Goal: Task Accomplishment & Management: Manage account settings

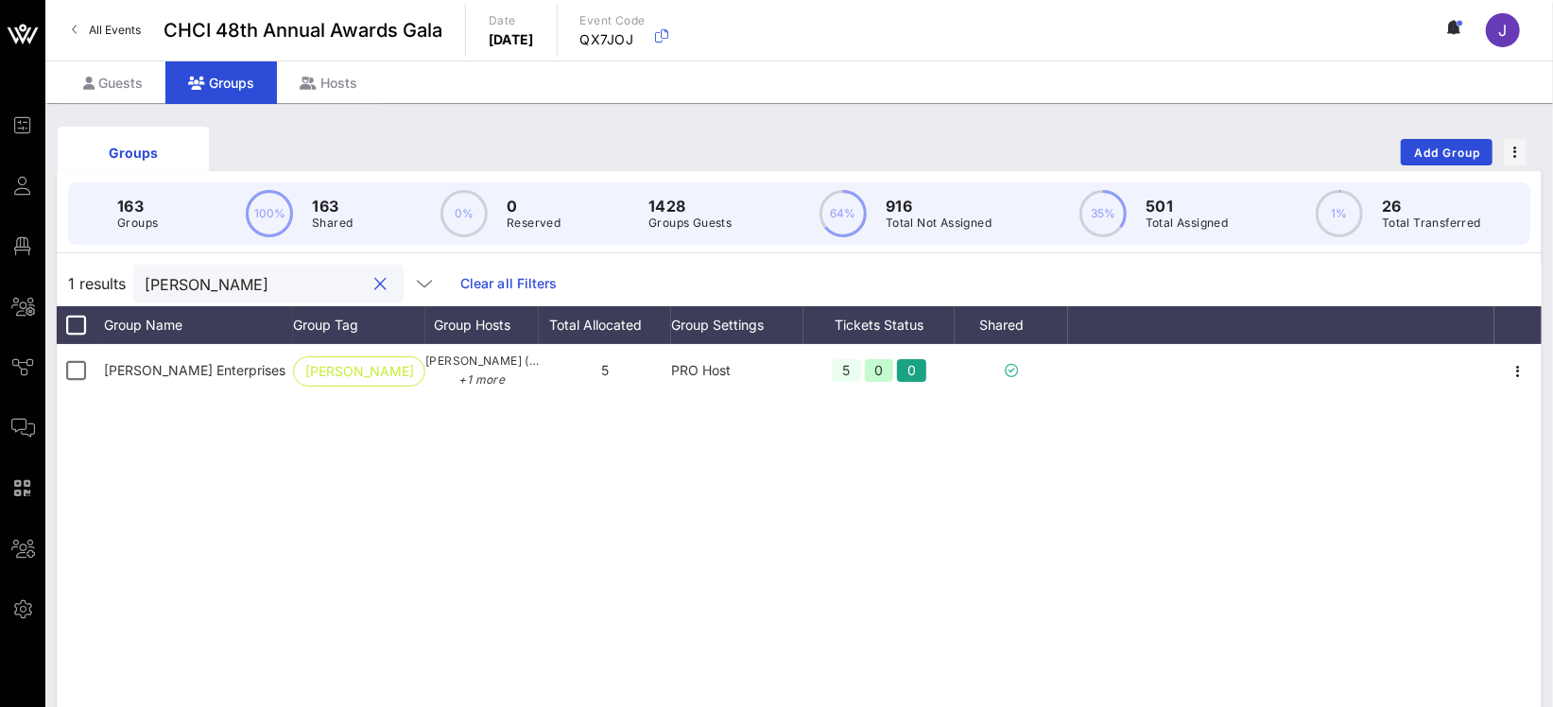
click at [173, 281] on input "[PERSON_NAME]" at bounding box center [255, 283] width 221 height 25
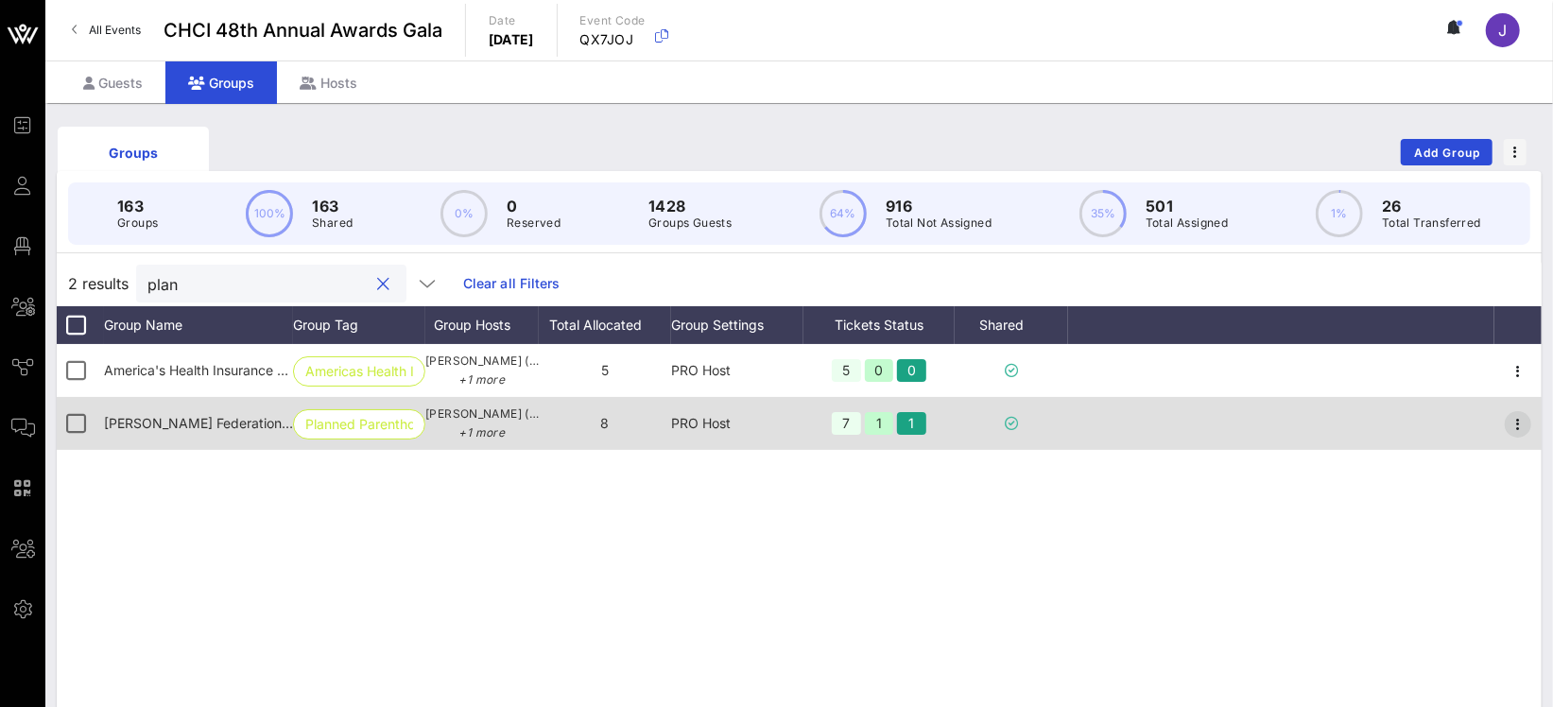
type input "plan"
click at [1521, 422] on icon "button" at bounding box center [1518, 424] width 23 height 23
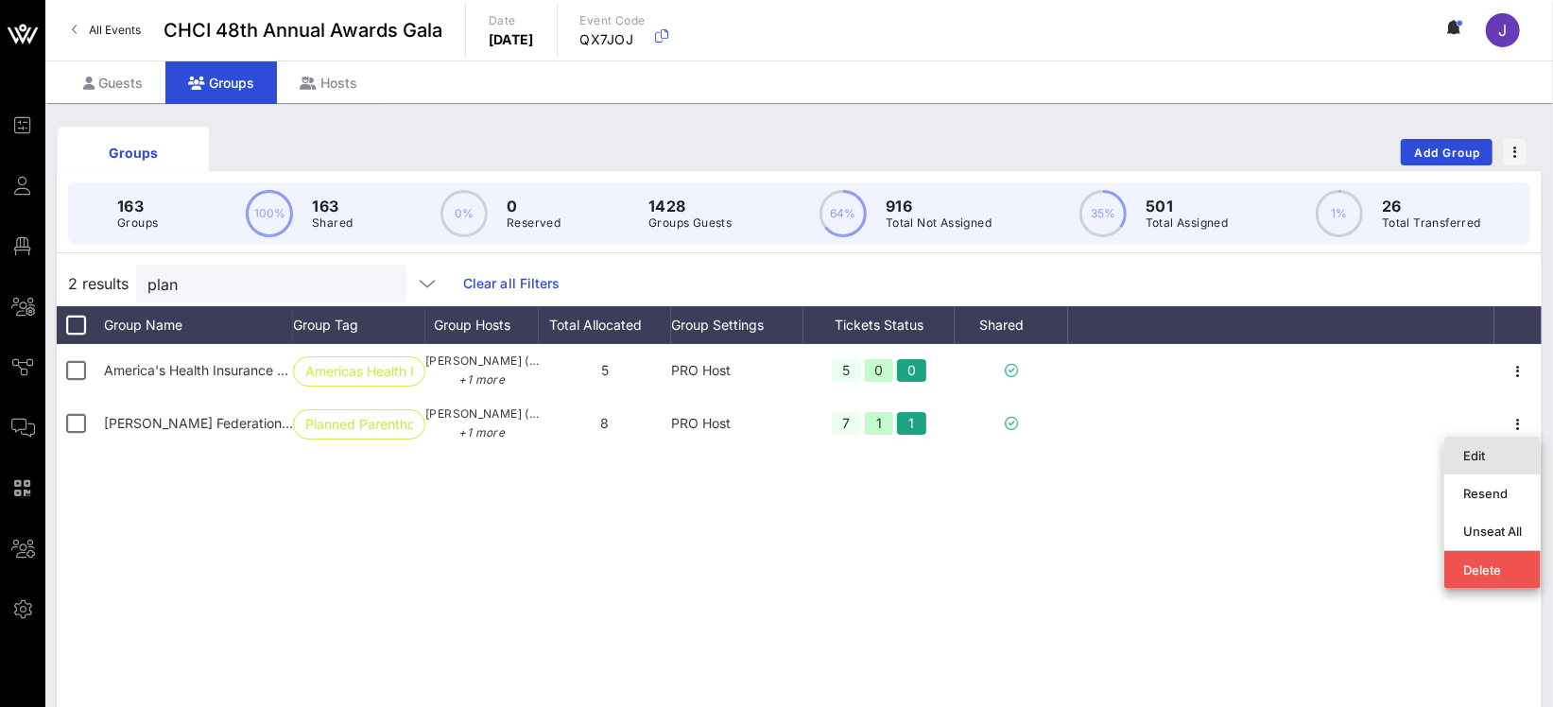
click at [1505, 451] on div "Edit" at bounding box center [1492, 455] width 59 height 15
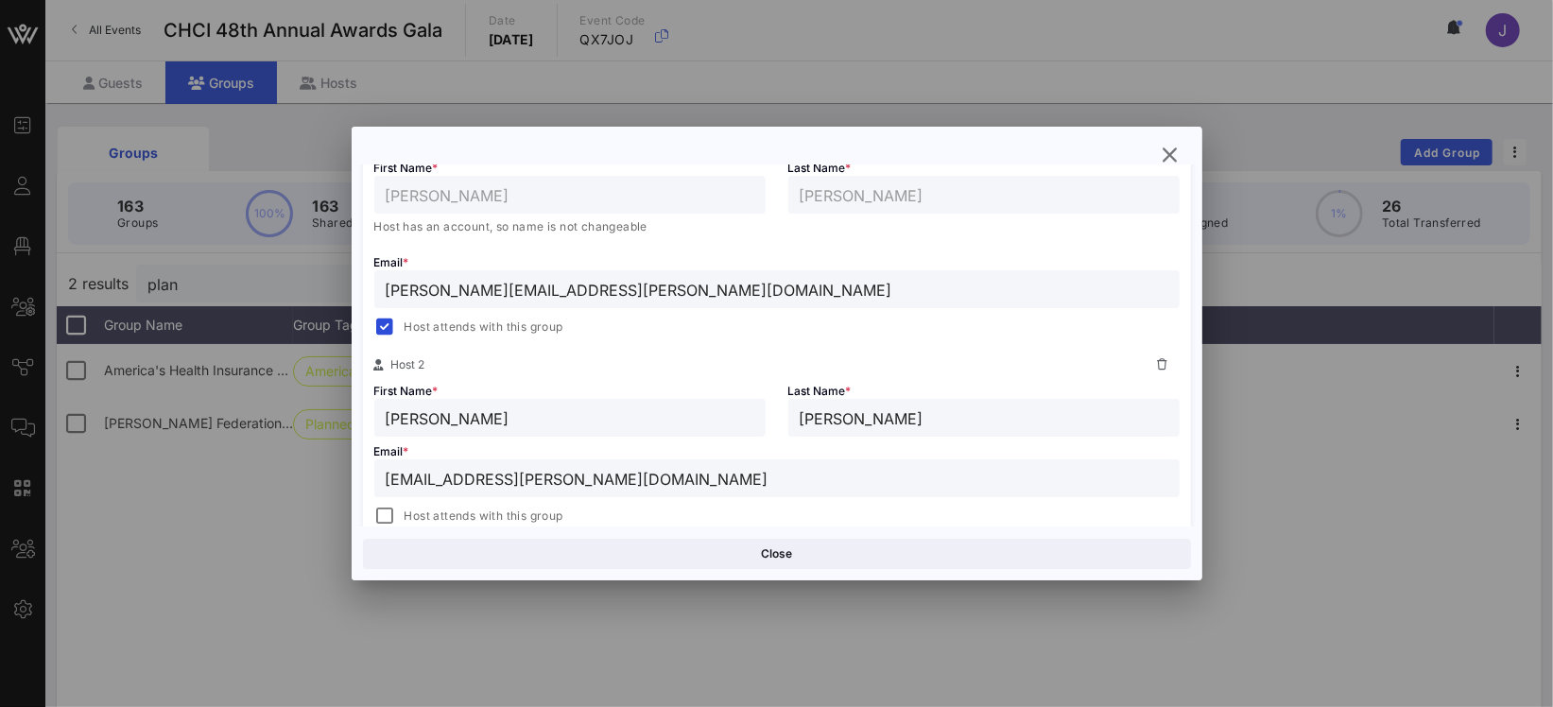
scroll to position [272, 0]
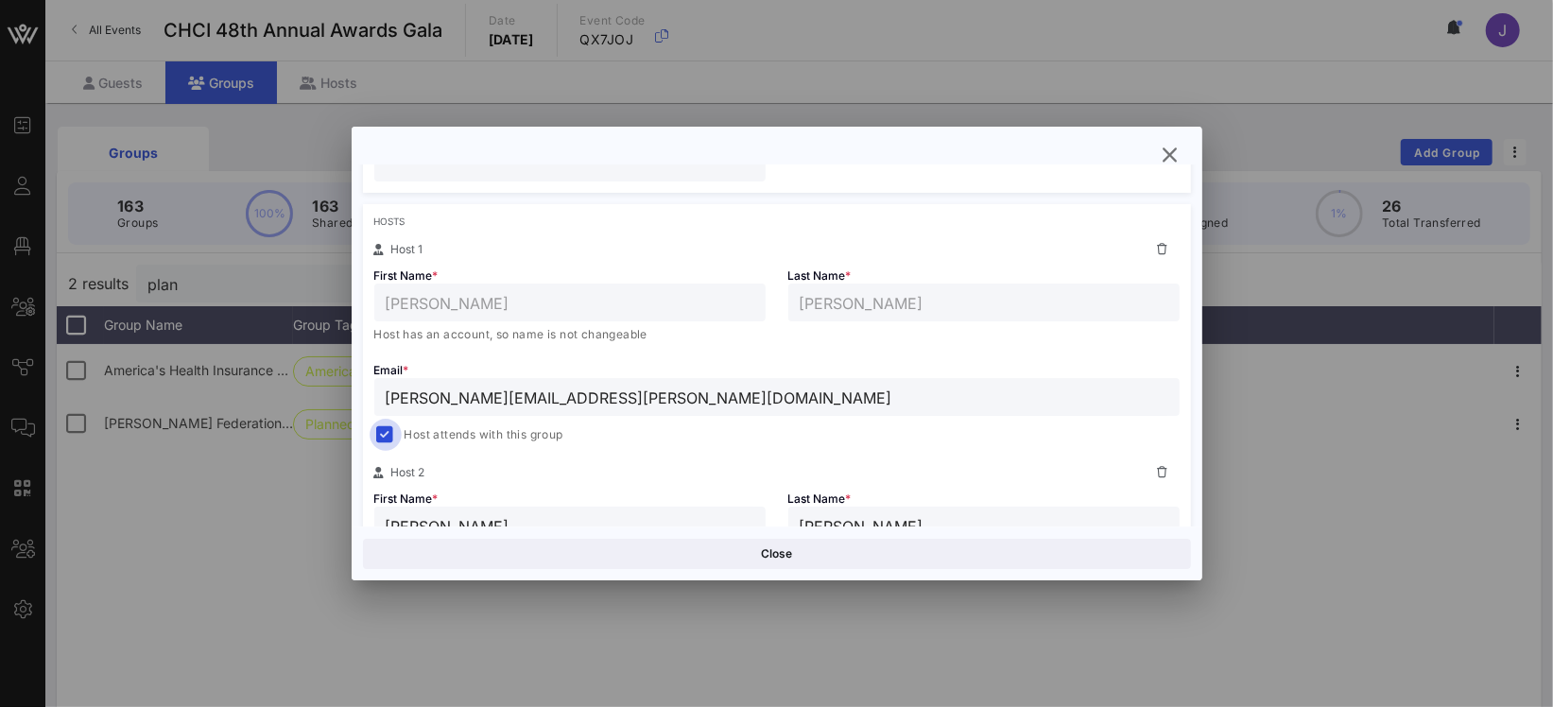
click at [388, 430] on div at bounding box center [385, 435] width 26 height 26
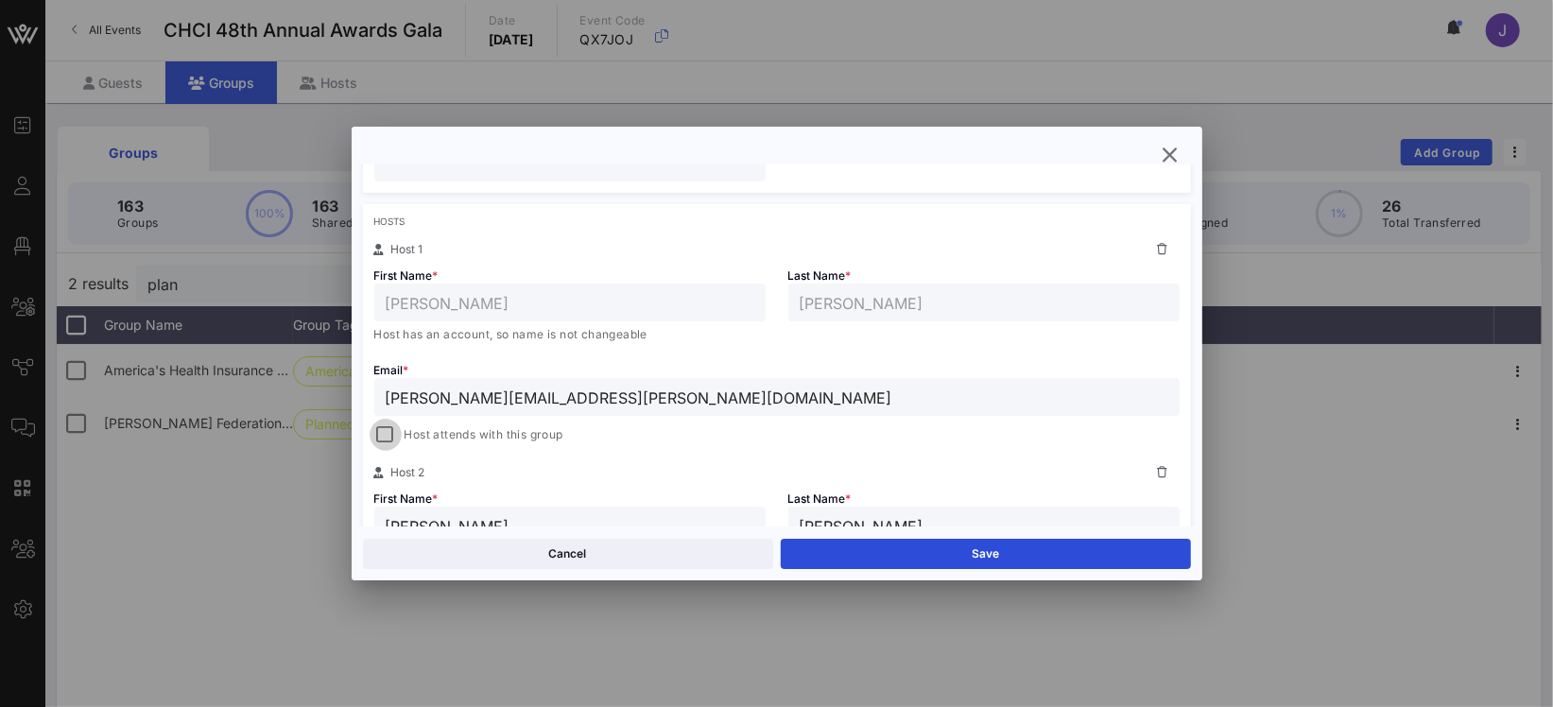
click at [389, 434] on div at bounding box center [385, 435] width 26 height 26
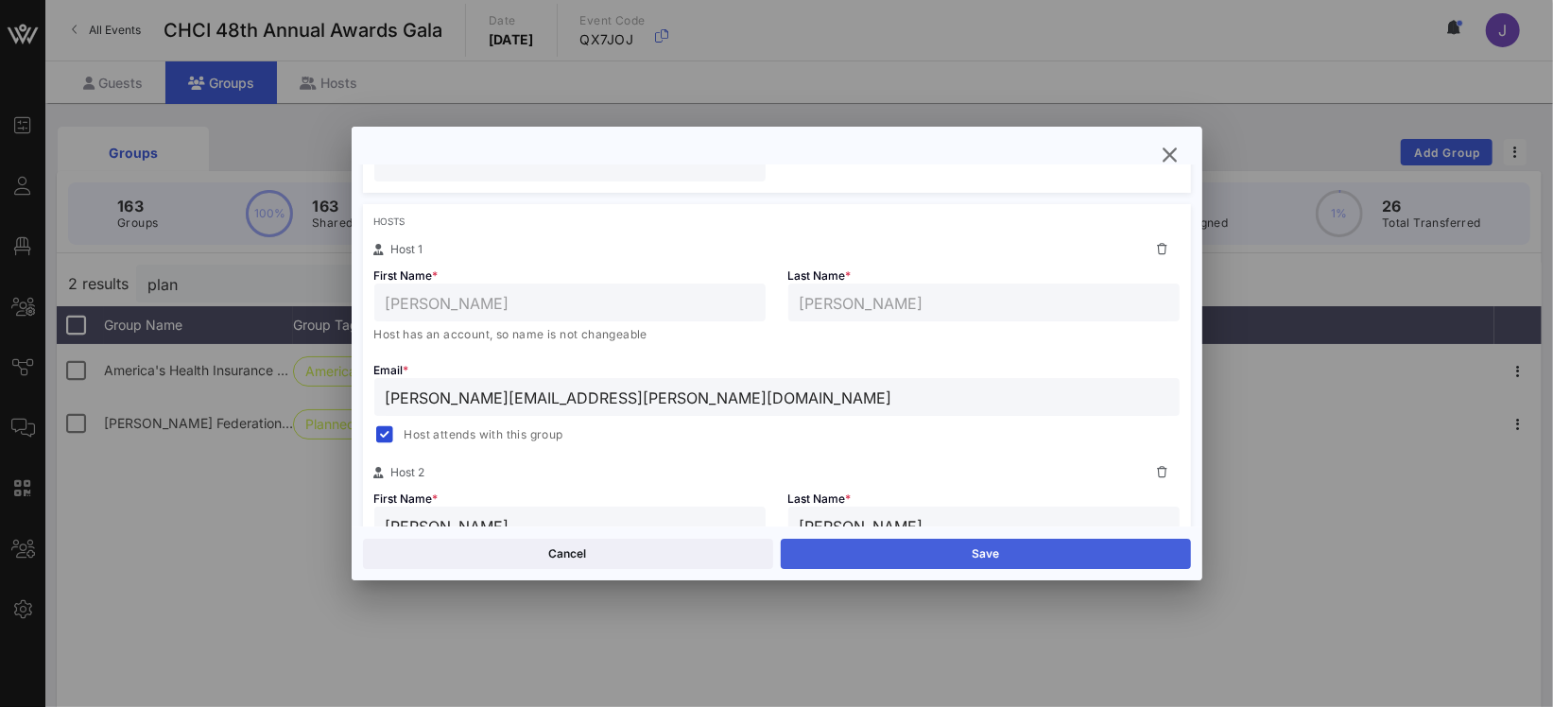
click at [901, 548] on button "Save" at bounding box center [986, 554] width 410 height 30
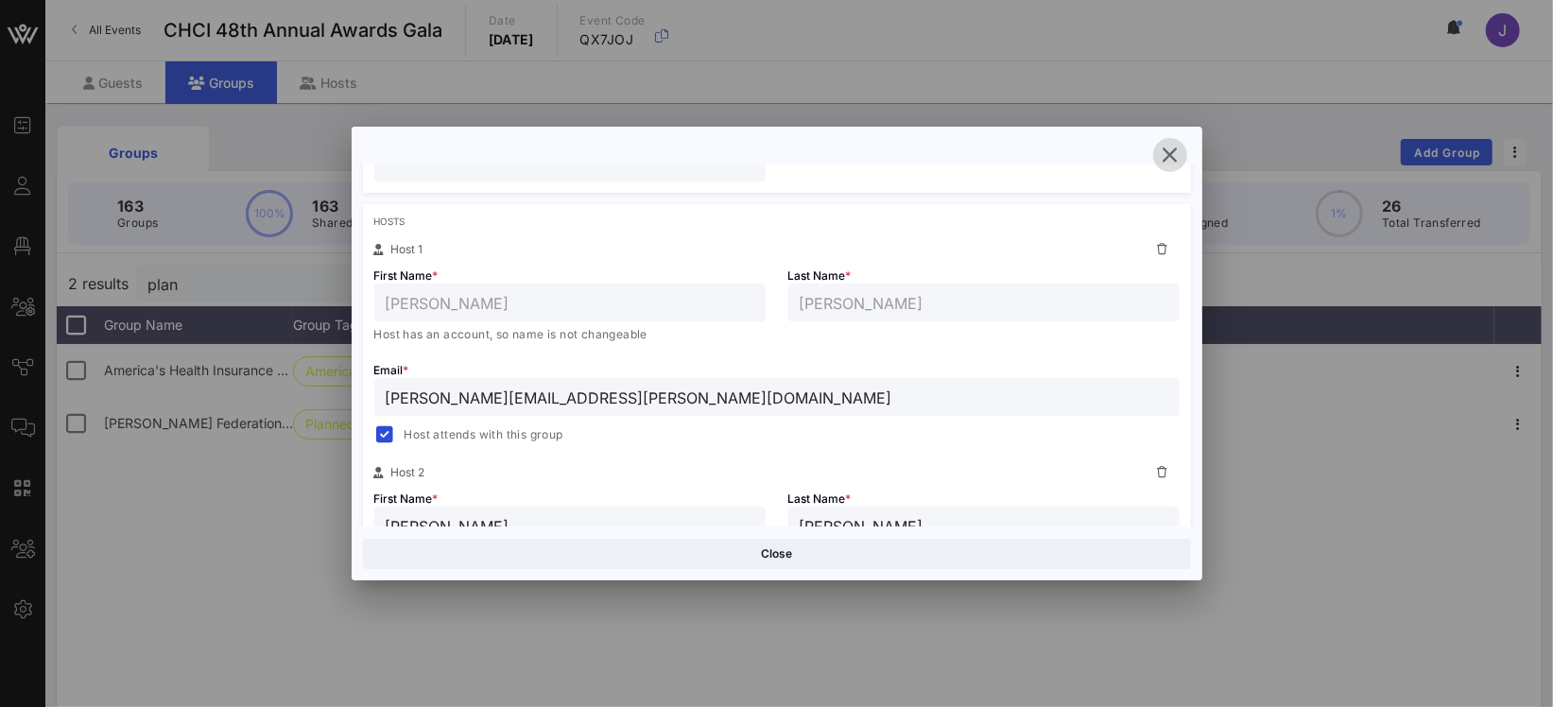
click at [1171, 148] on icon "button" at bounding box center [1170, 155] width 23 height 23
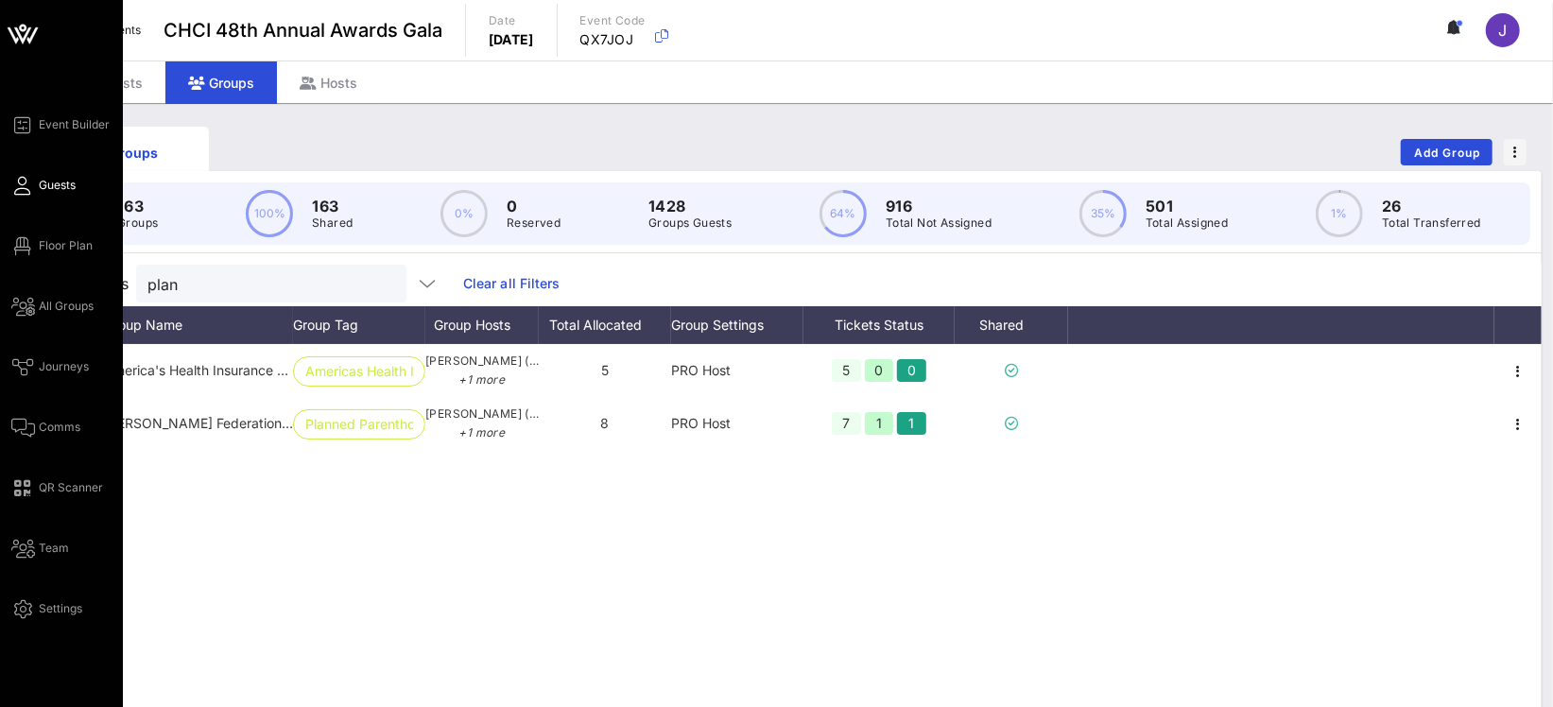
click at [50, 189] on span "Guests" at bounding box center [57, 185] width 37 height 17
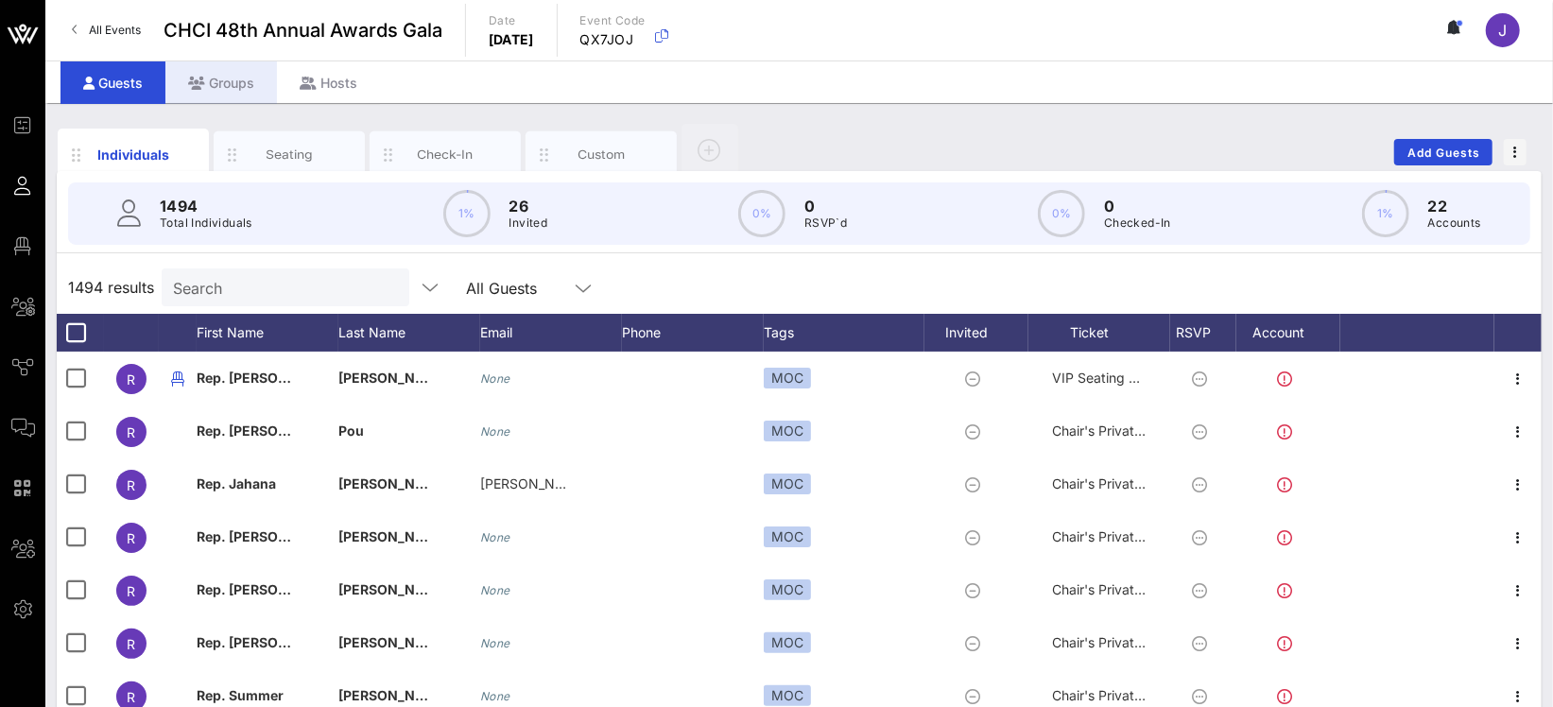
click at [229, 85] on div "Groups" at bounding box center [221, 82] width 112 height 43
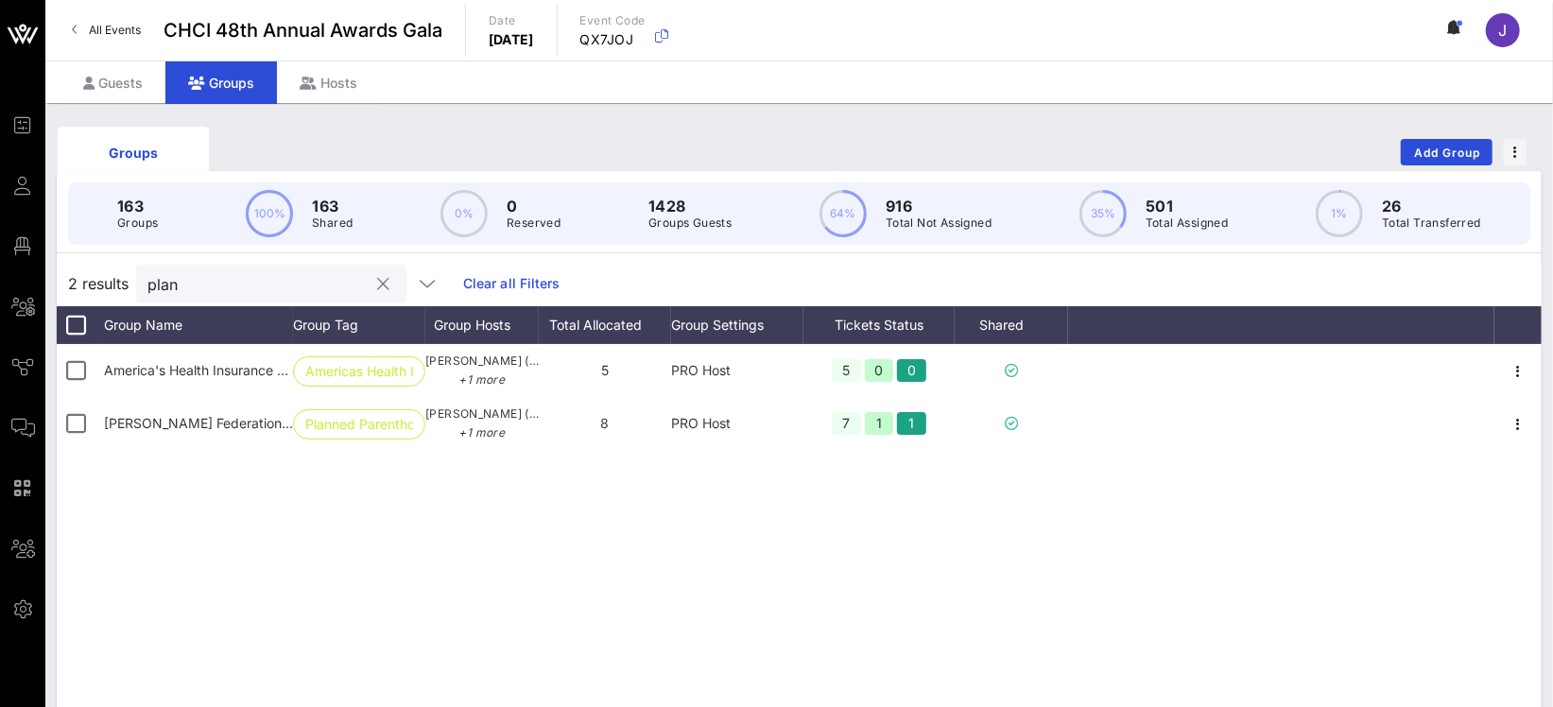
click at [378, 288] on button "clear icon" at bounding box center [384, 284] width 12 height 19
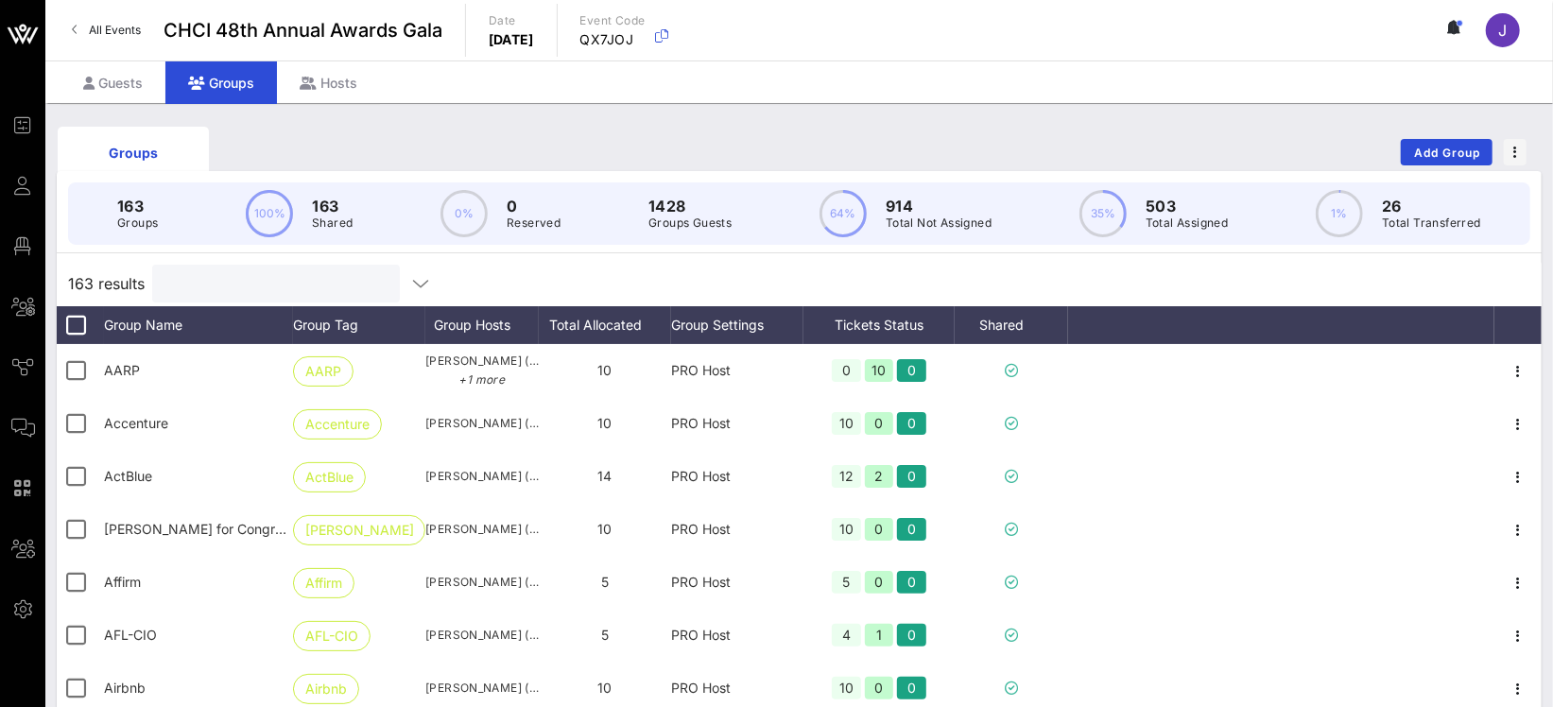
click at [129, 105] on div "Groups Add Group 163 Groups 100% 163 Shared 0% 0 Reserved 1428 Groups Guests 64…" at bounding box center [799, 547] width 1508 height 888
click at [120, 83] on div "Guests" at bounding box center [112, 82] width 105 height 43
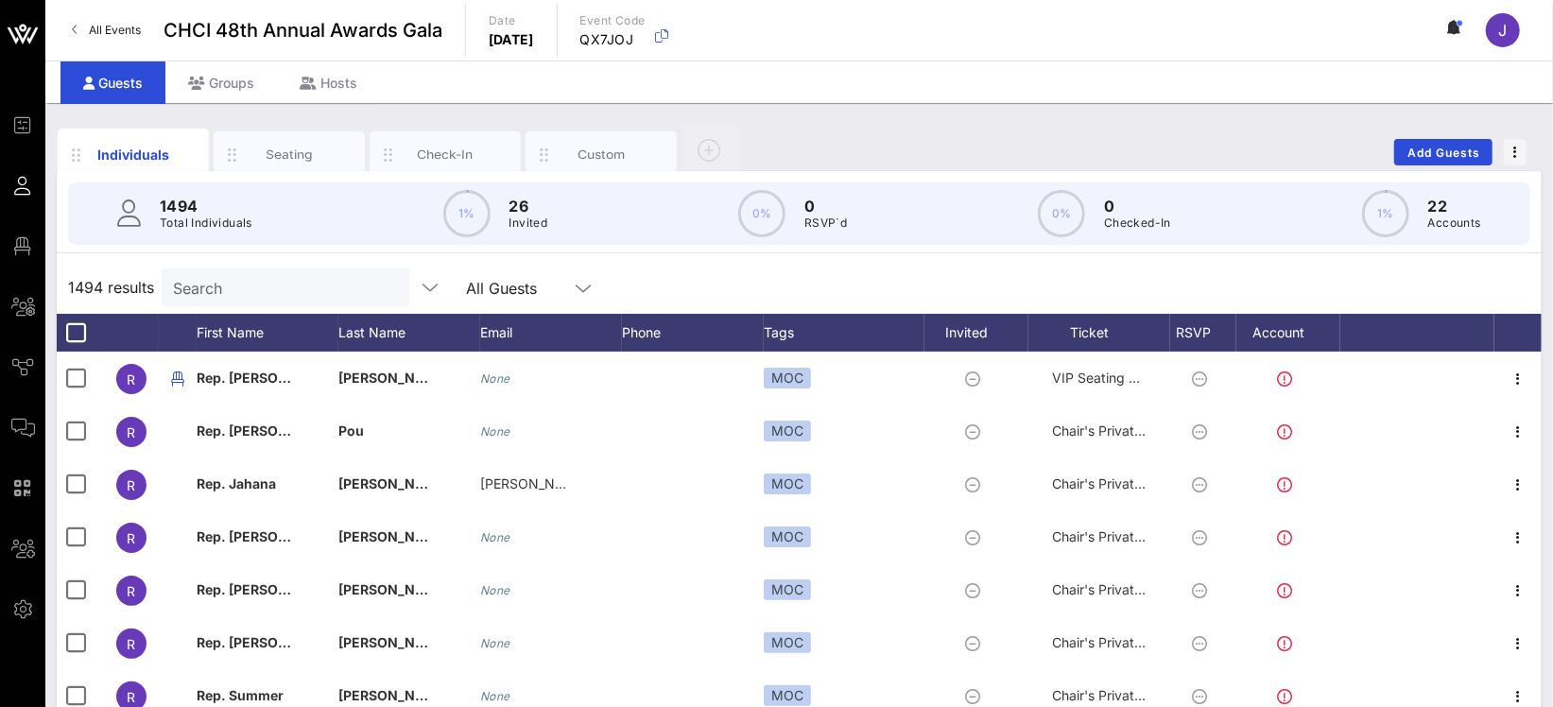
click at [213, 291] on input "Search" at bounding box center [283, 287] width 221 height 25
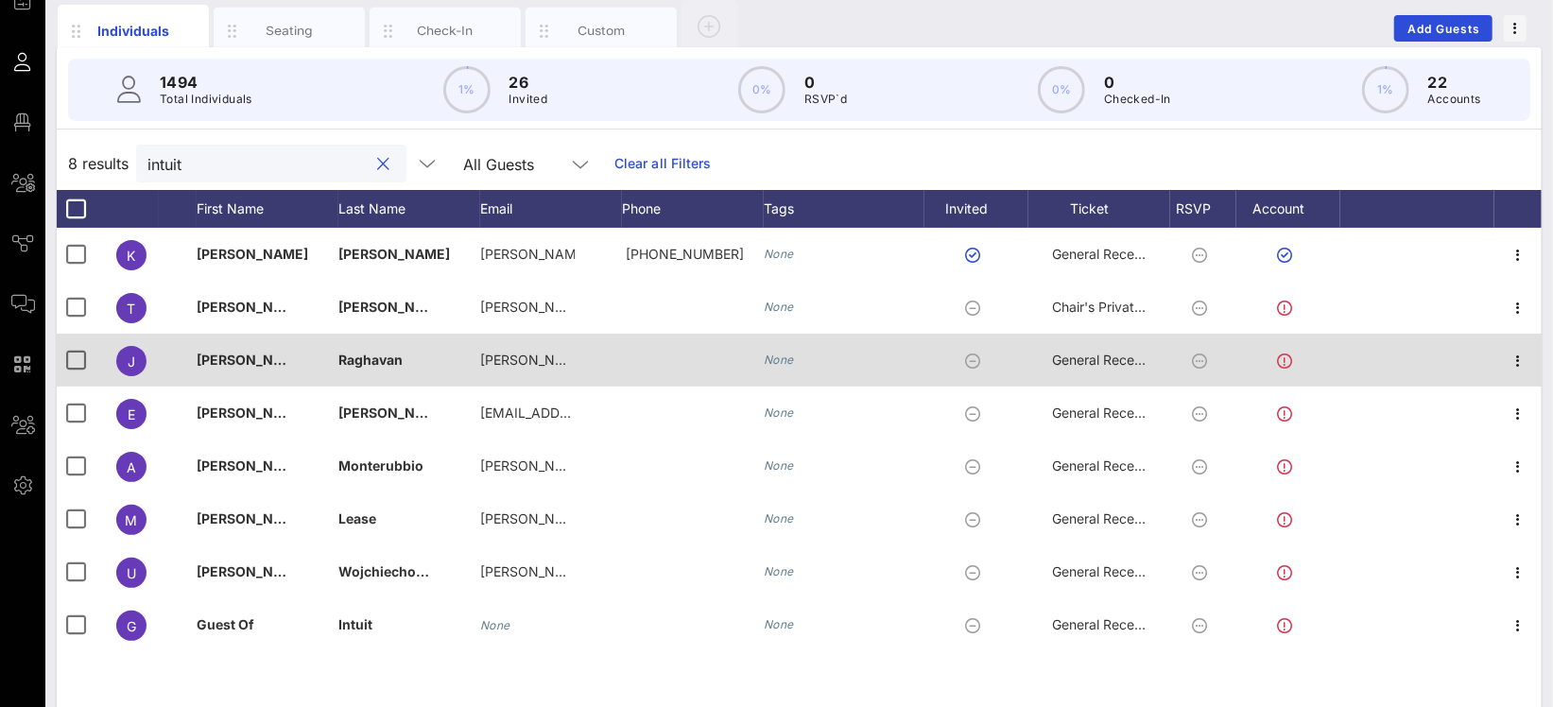
scroll to position [129, 0]
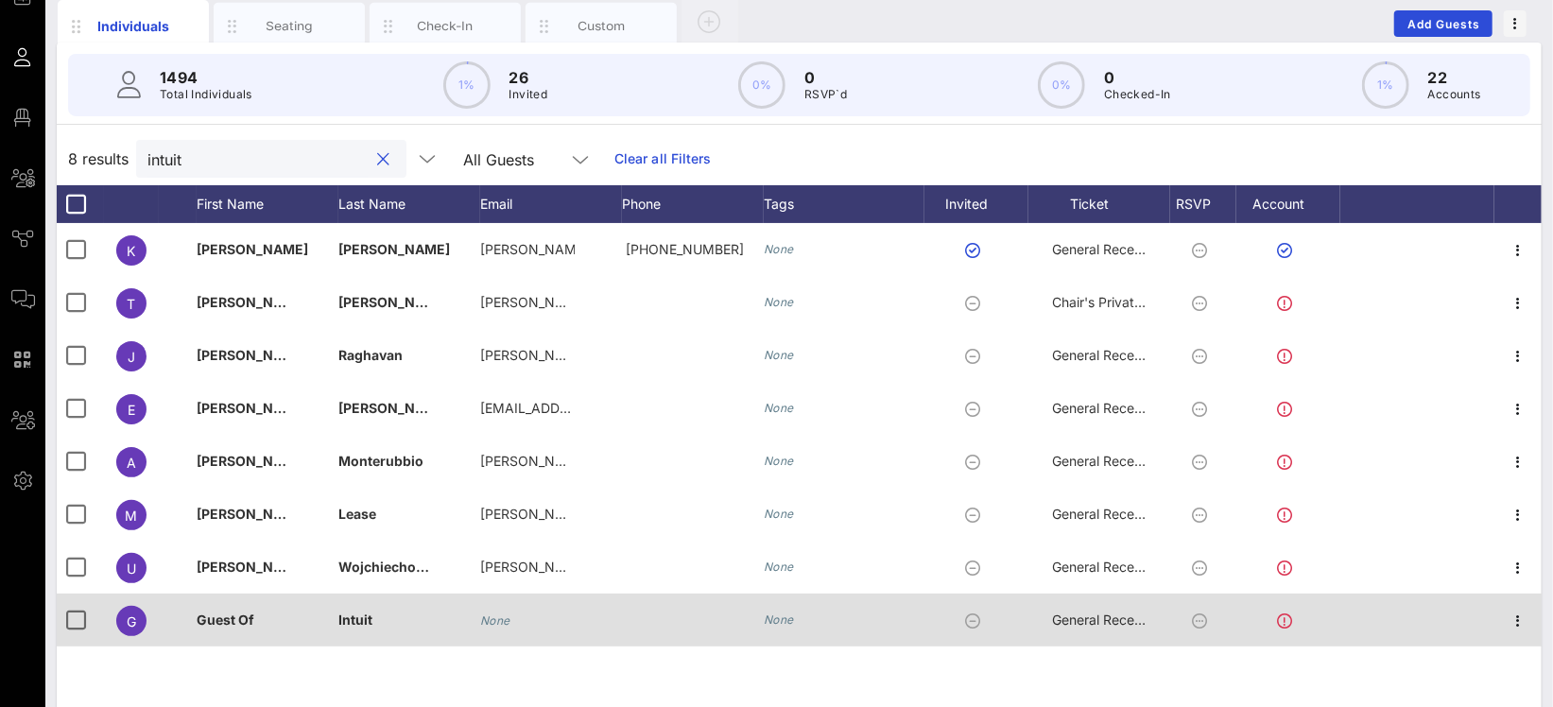
type input "intuit"
click at [1097, 628] on div "General Reception" at bounding box center [1099, 620] width 95 height 53
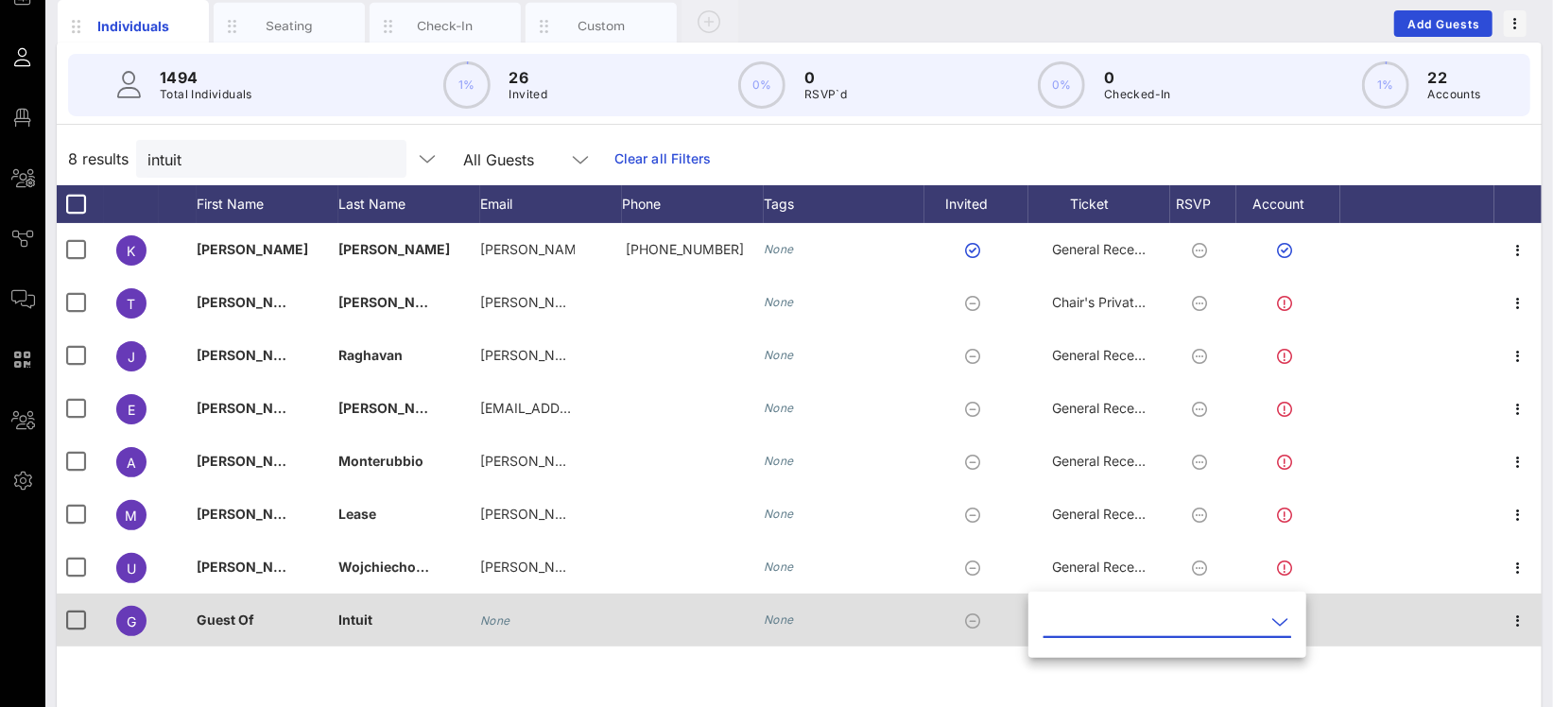
click at [1097, 628] on input "text" at bounding box center [1153, 622] width 221 height 30
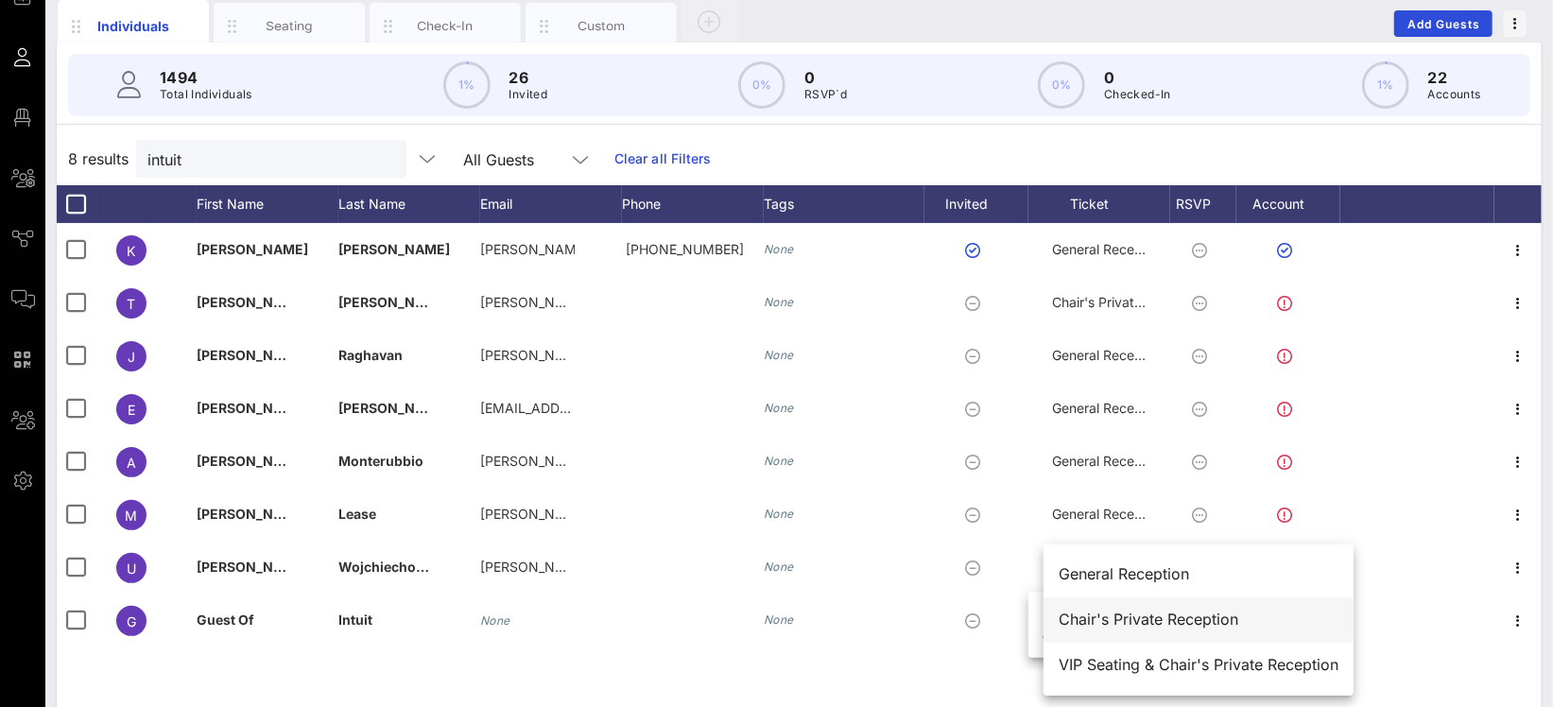
click at [1103, 628] on div "Chair's Private Reception" at bounding box center [1199, 620] width 280 height 18
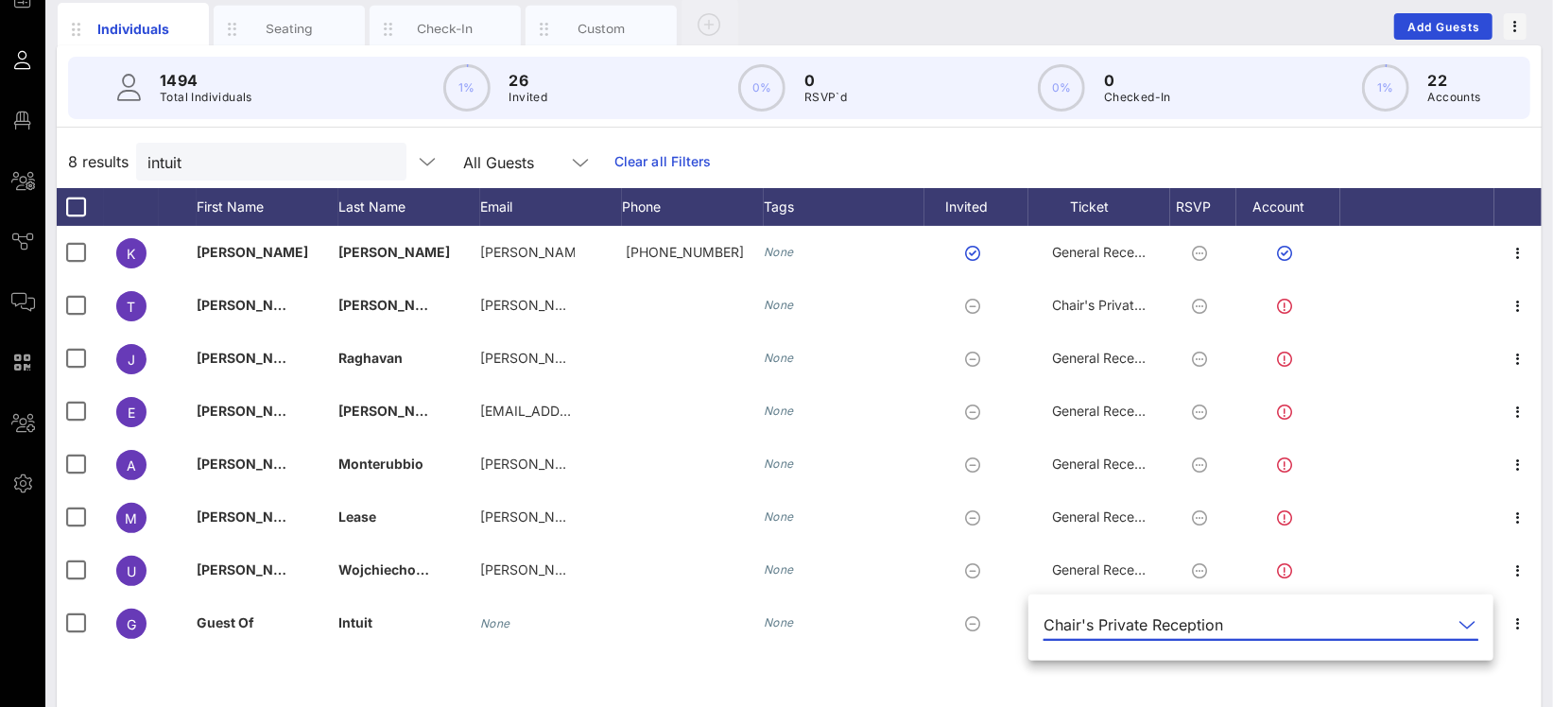
scroll to position [124, 0]
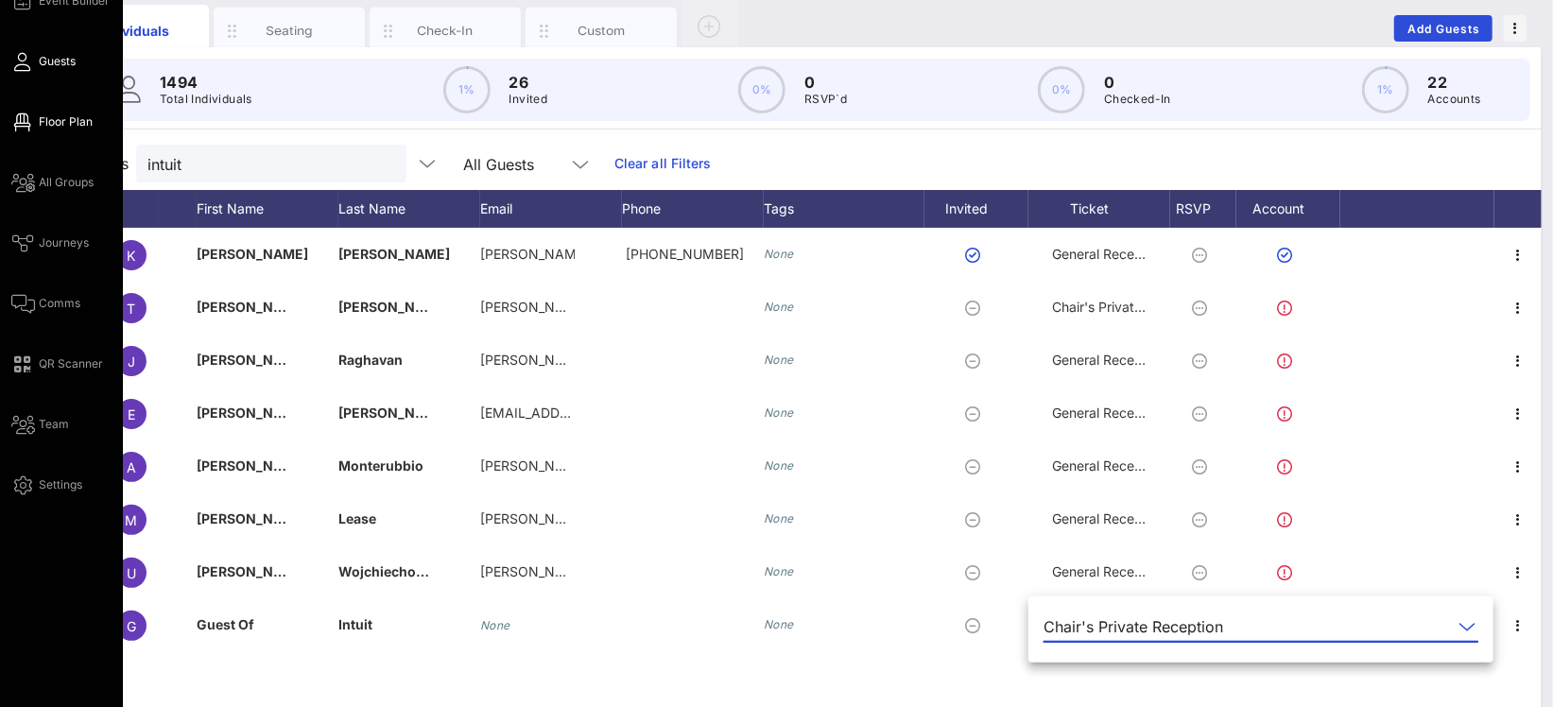
click at [34, 126] on link "Floor Plan" at bounding box center [51, 122] width 81 height 23
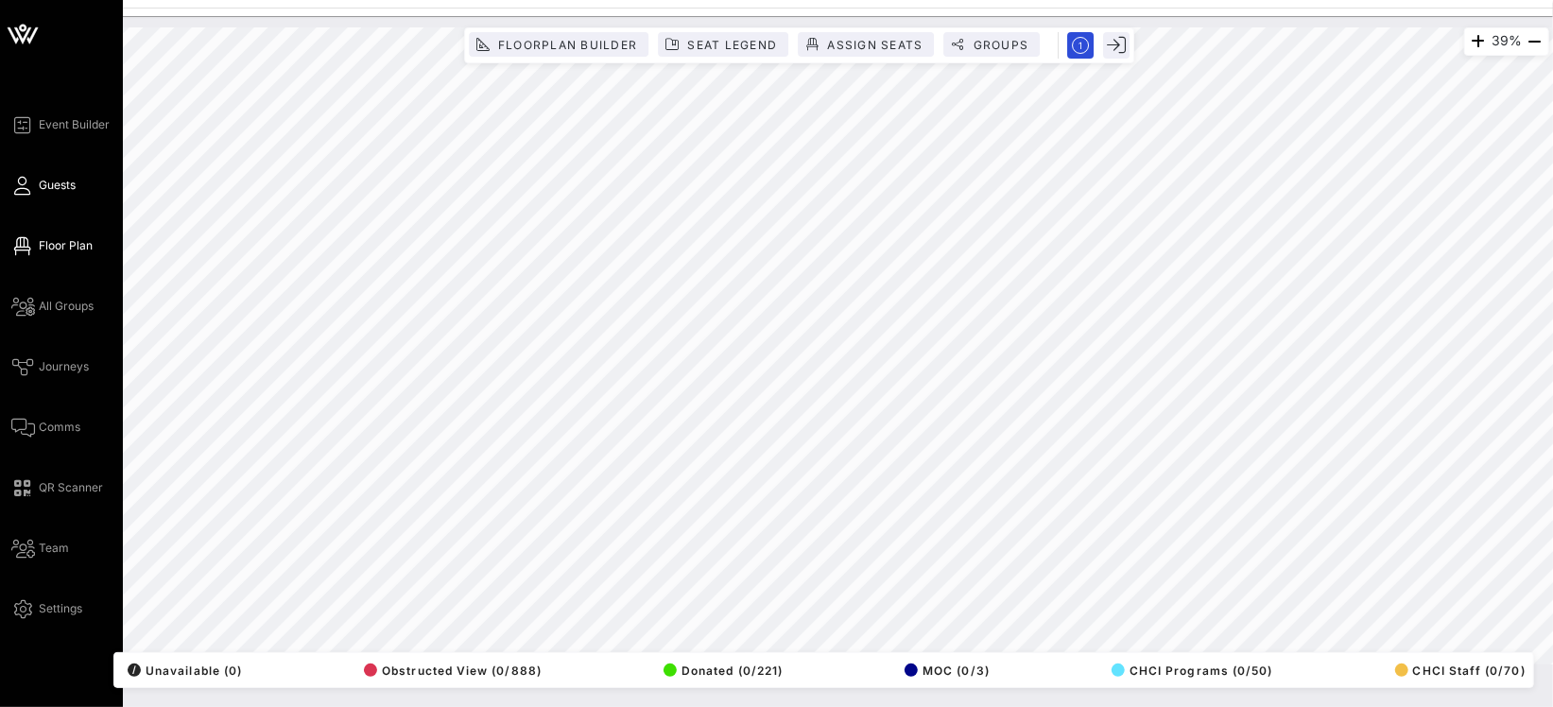
click at [16, 184] on icon at bounding box center [23, 185] width 24 height 3
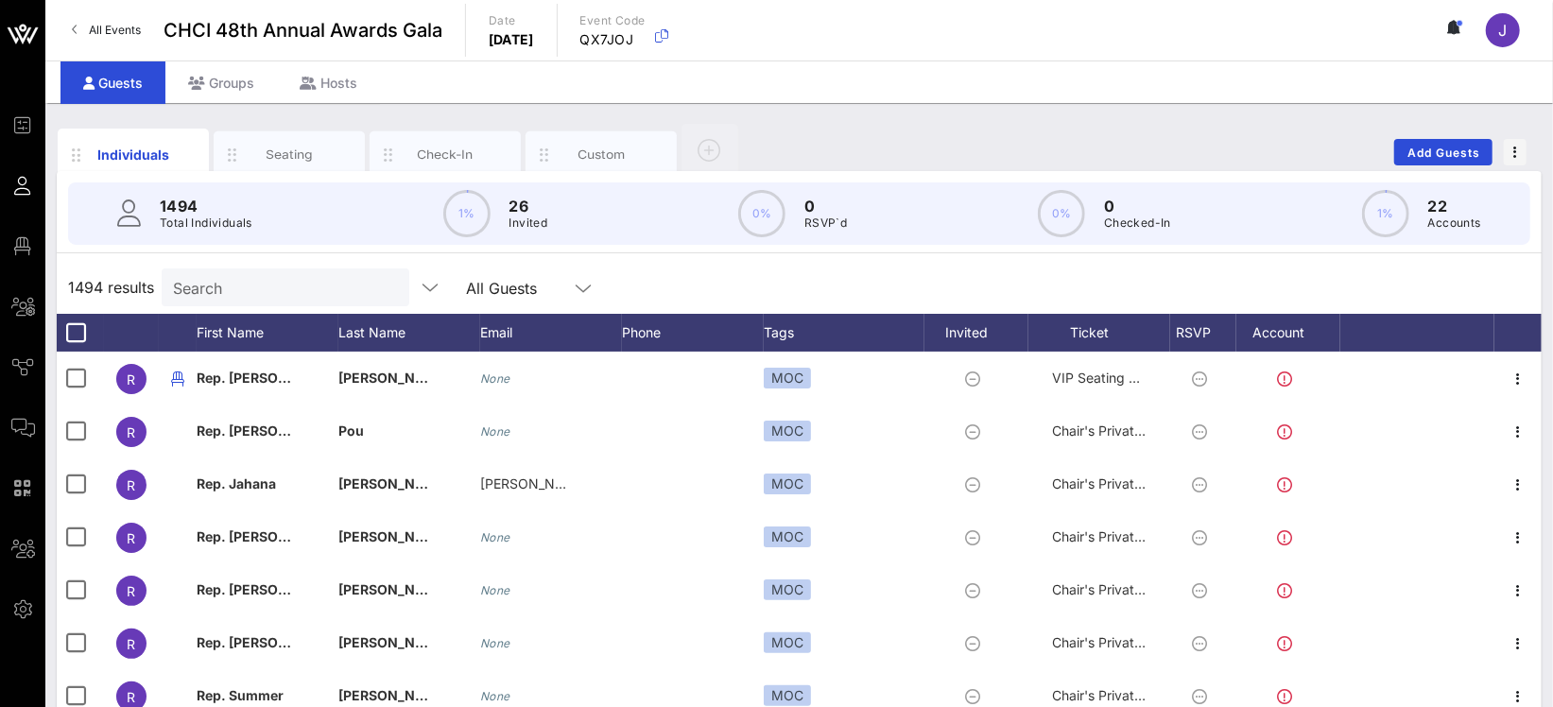
click at [239, 289] on input "Search" at bounding box center [283, 287] width 221 height 25
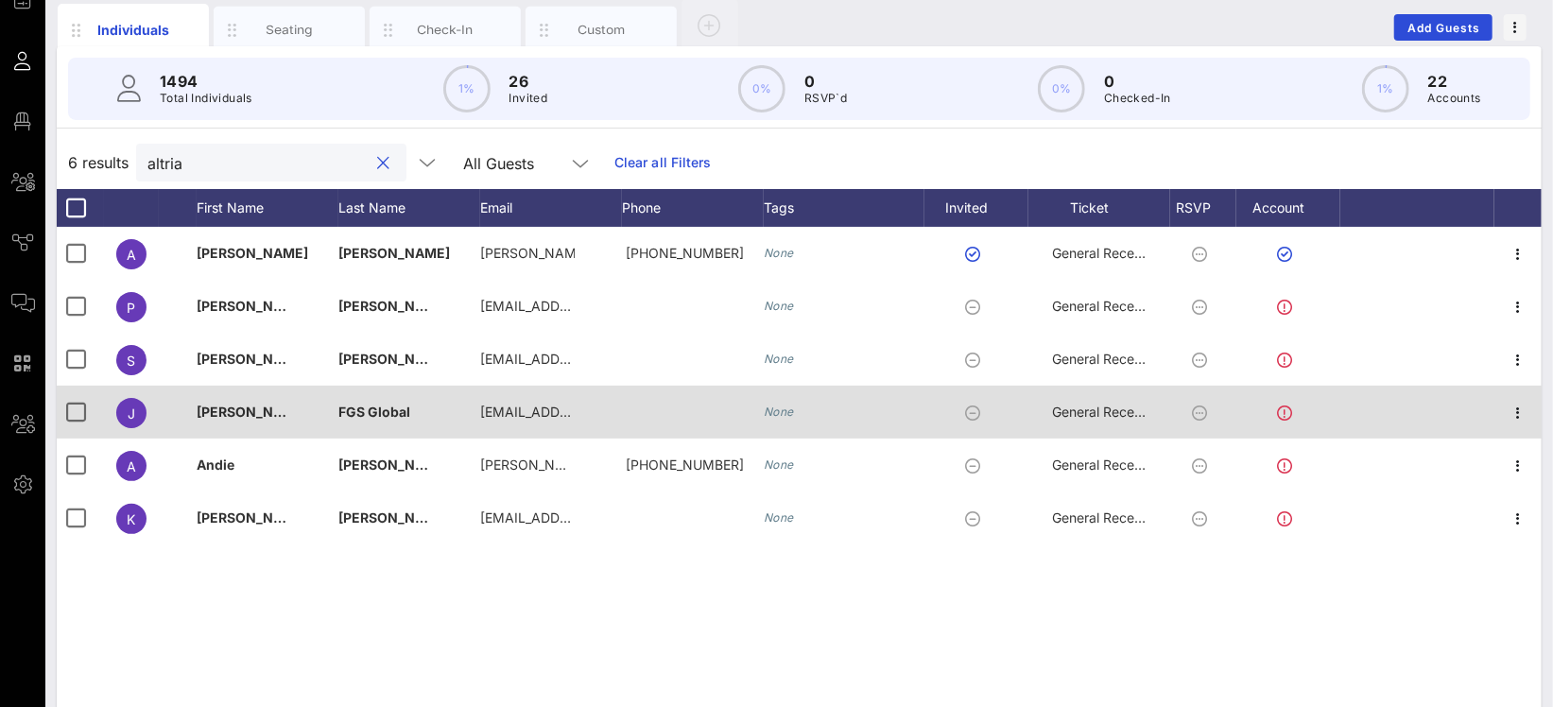
scroll to position [143, 0]
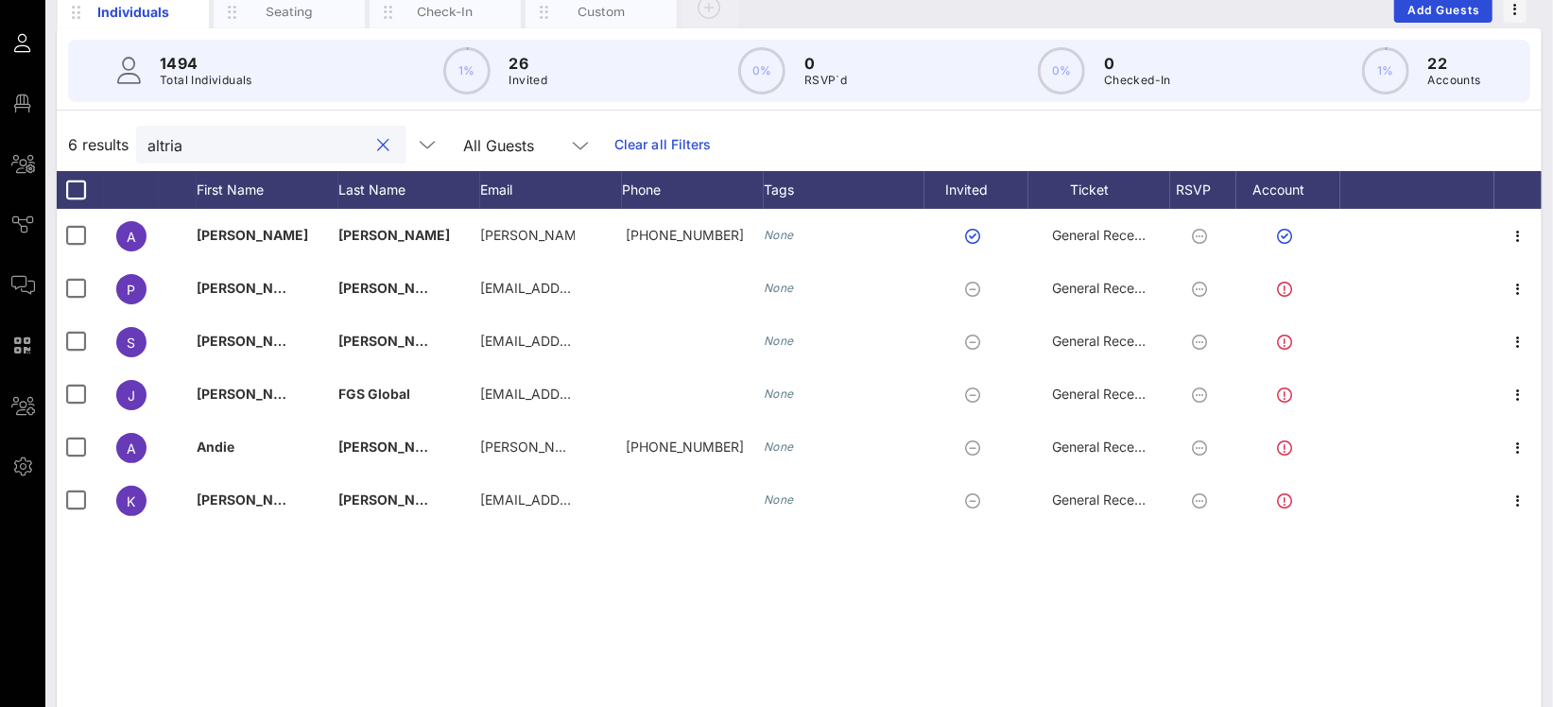
type input "altria"
